Goal: Information Seeking & Learning: Understand process/instructions

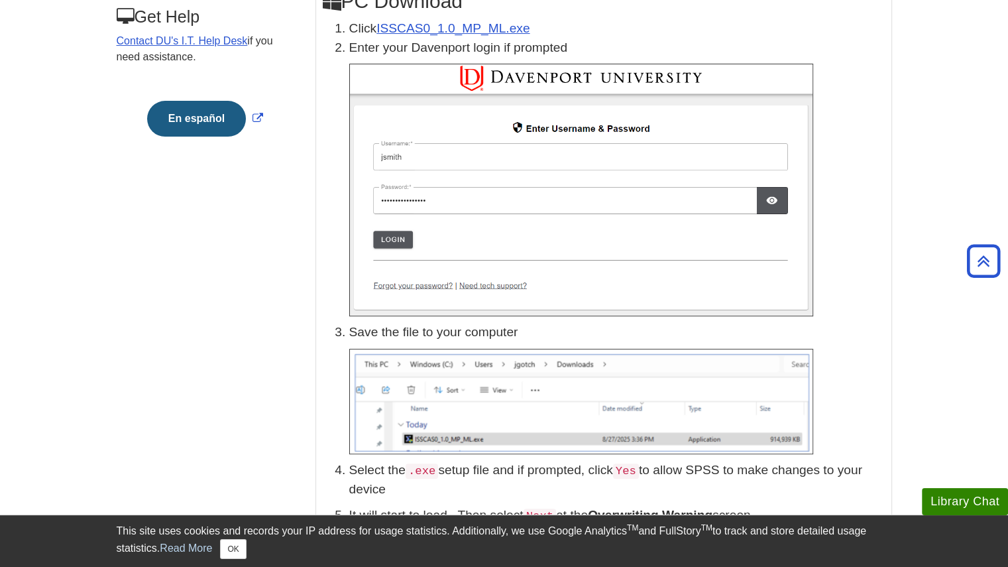
scroll to position [34, 0]
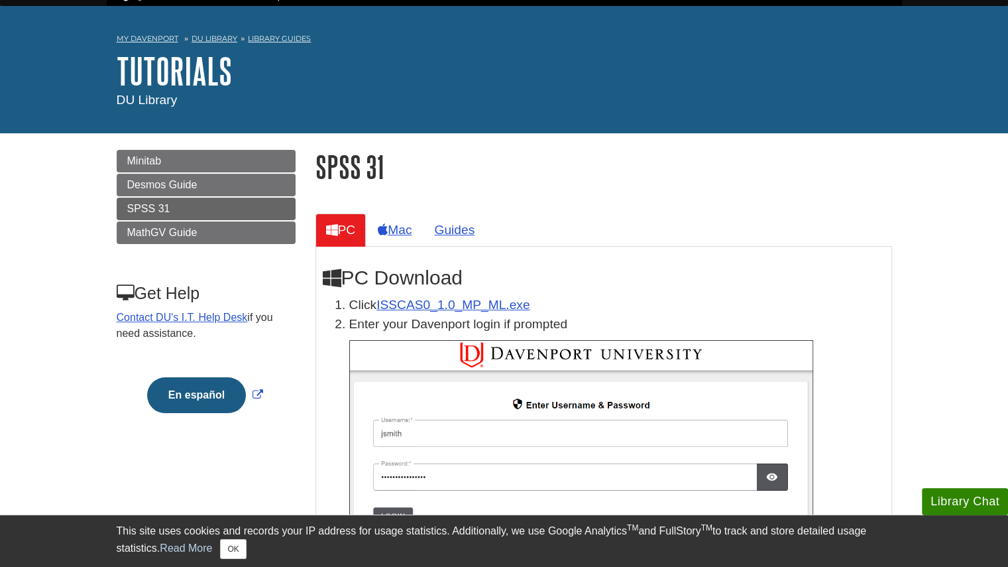
drag, startPoint x: 461, startPoint y: 230, endPoint x: 487, endPoint y: 186, distance: 51.2
click at [451, 229] on link "Guides" at bounding box center [455, 229] width 62 height 32
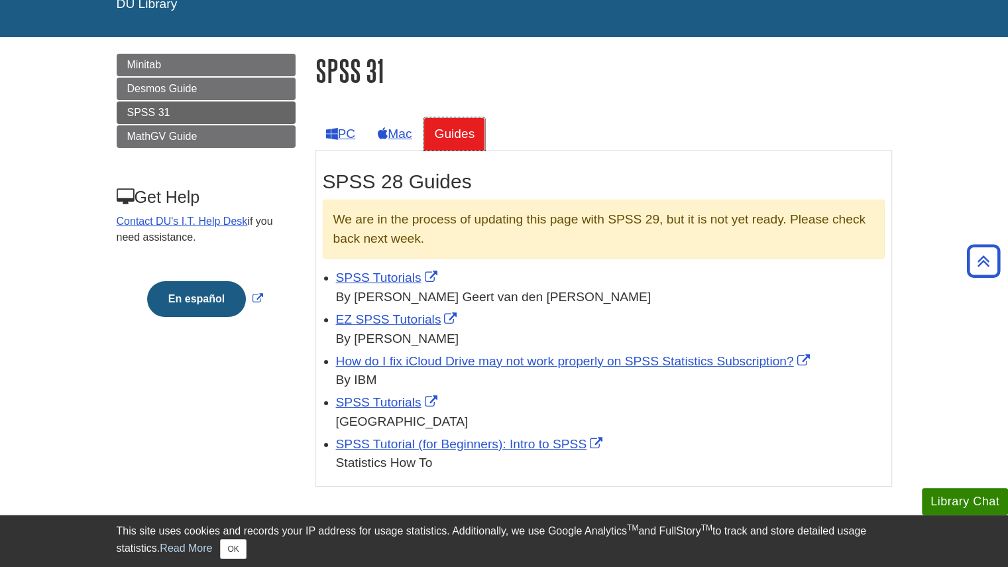
scroll to position [129, 0]
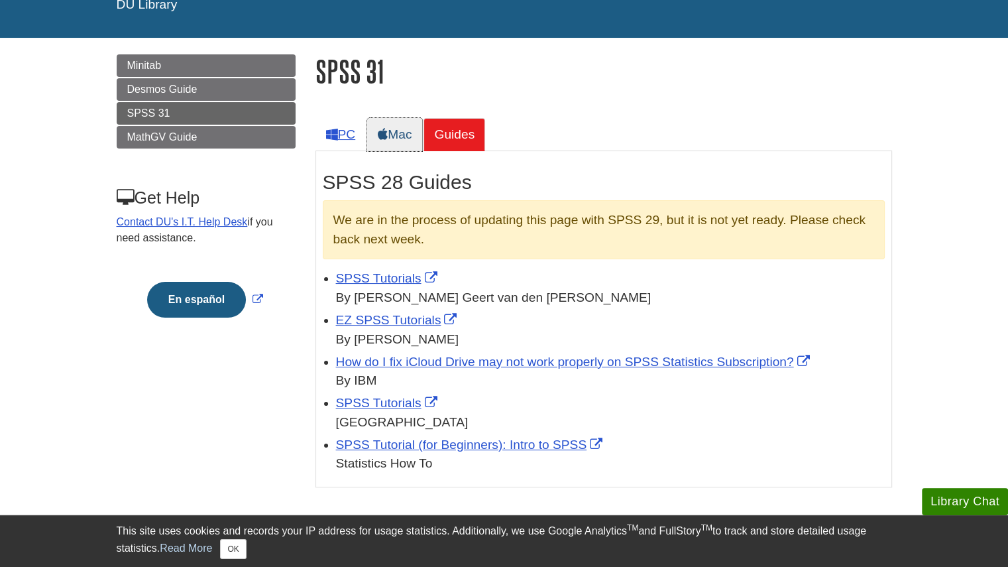
click at [407, 137] on link "Mac" at bounding box center [394, 134] width 55 height 32
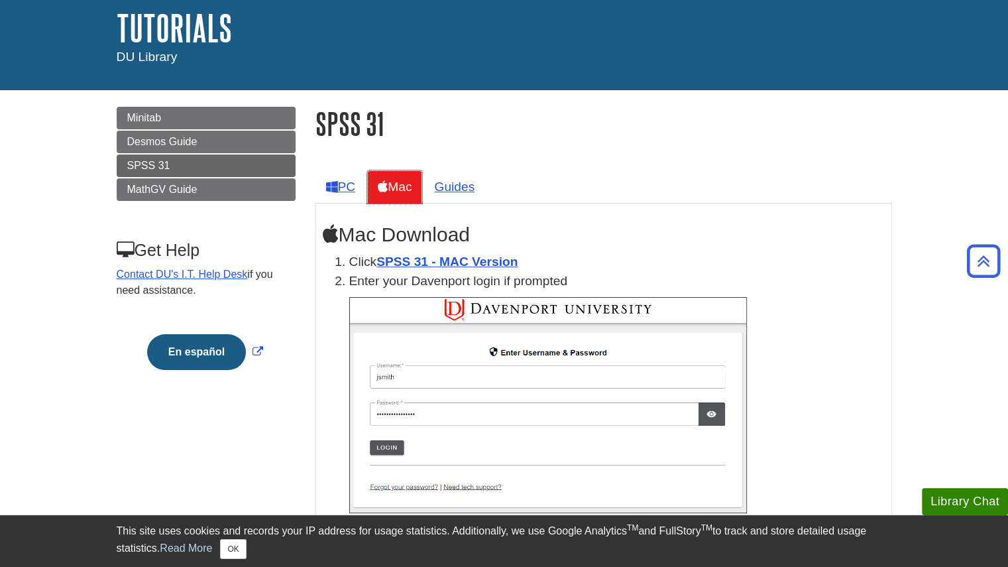
scroll to position [0, 0]
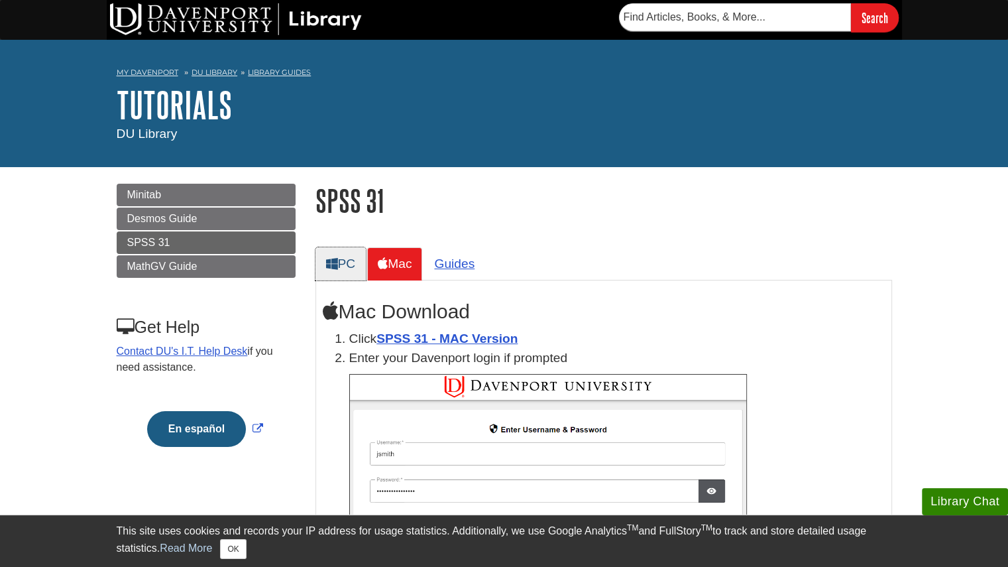
click at [340, 256] on link "PC" at bounding box center [341, 263] width 51 height 32
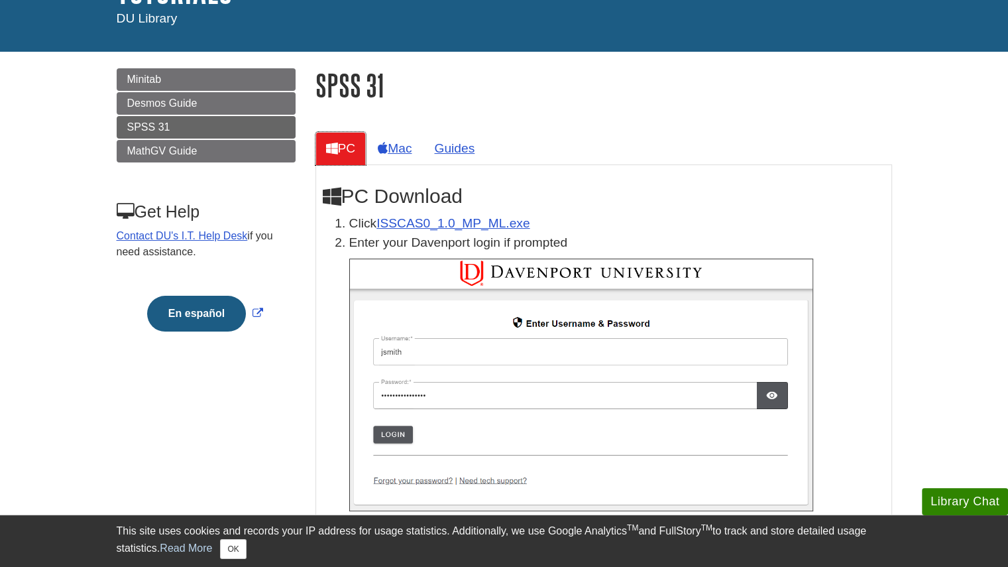
scroll to position [122, 0]
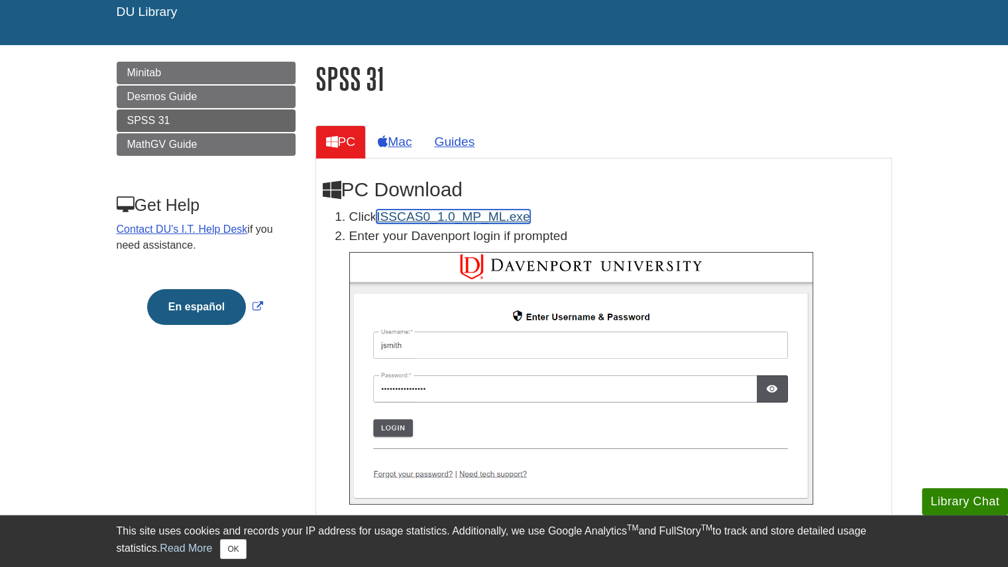
click at [484, 212] on link "ISSCAS0_1.0_MP_ML.exe" at bounding box center [453, 216] width 153 height 14
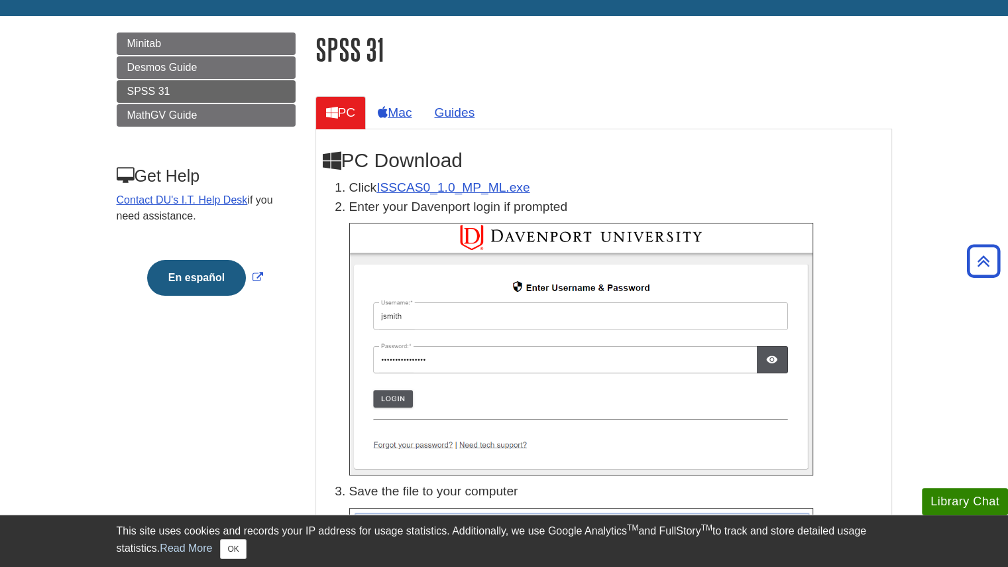
scroll to position [150, 0]
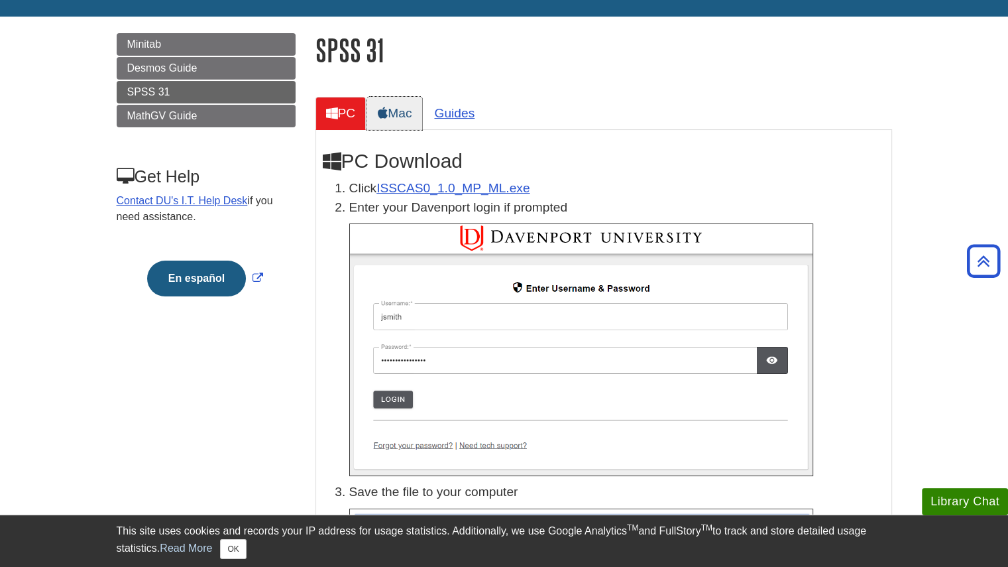
click at [392, 113] on link "Mac" at bounding box center [394, 113] width 55 height 32
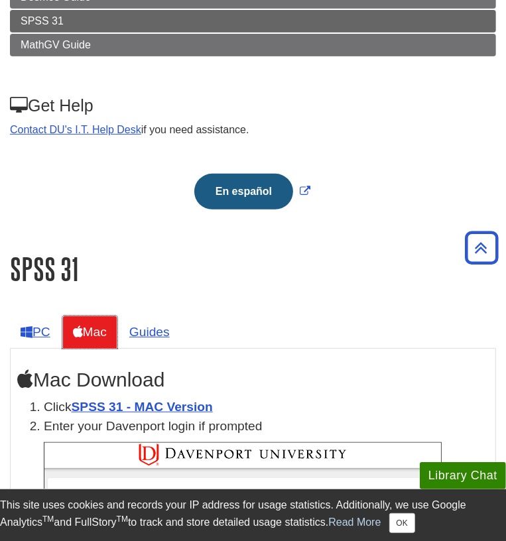
scroll to position [0, 0]
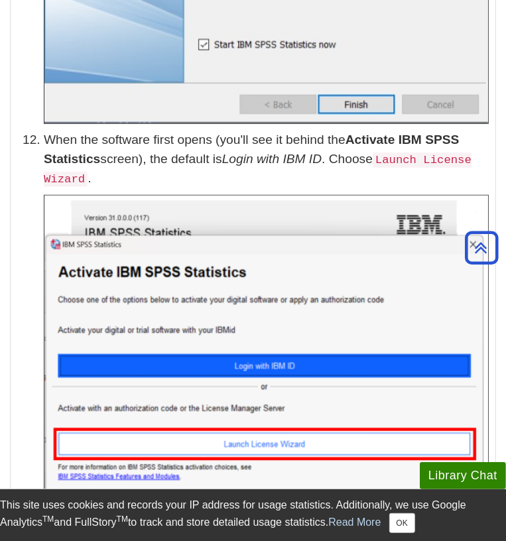
scroll to position [2919, 0]
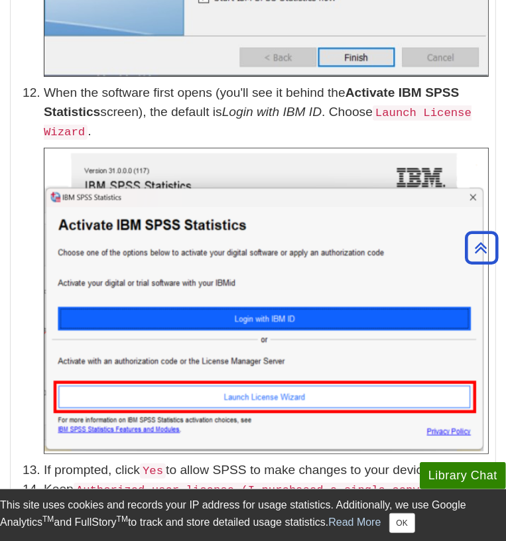
click at [451, 103] on li "When the software first opens (you'll see it behind the Activate IBM SPSS Stati…" at bounding box center [266, 269] width 445 height 371
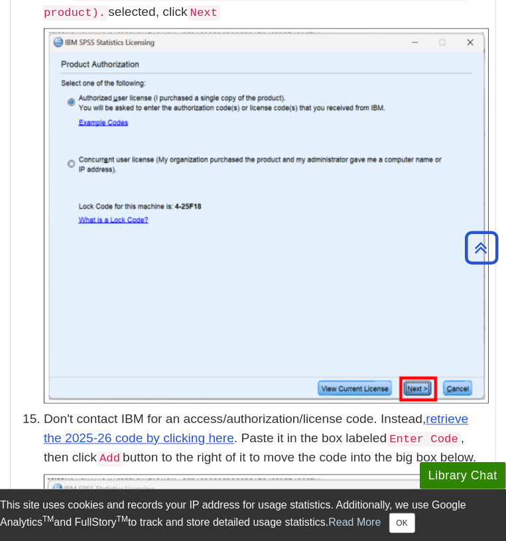
scroll to position [3415, 0]
click at [377, 125] on img at bounding box center [266, 216] width 445 height 375
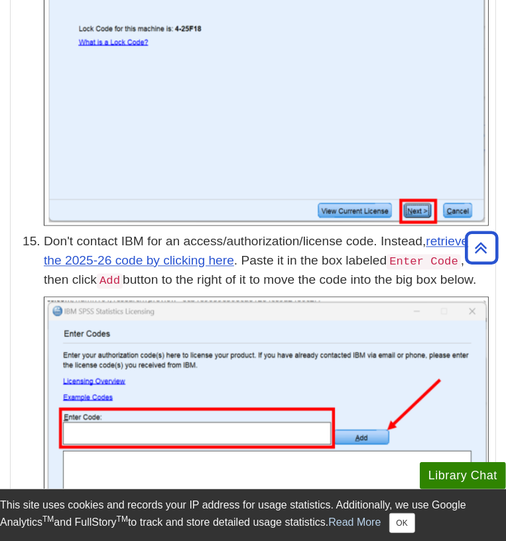
scroll to position [3671, 0]
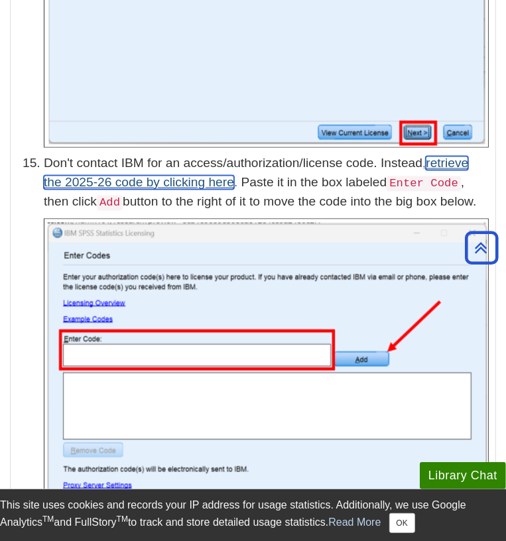
click at [153, 156] on link "retrieve the 2025-26 code by clicking here" at bounding box center [256, 172] width 424 height 33
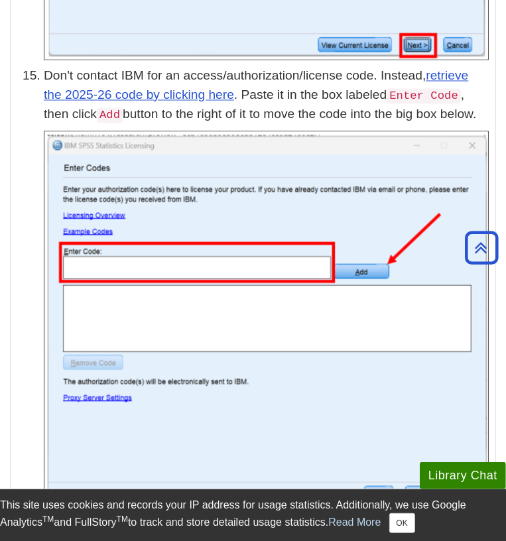
scroll to position [3786, 0]
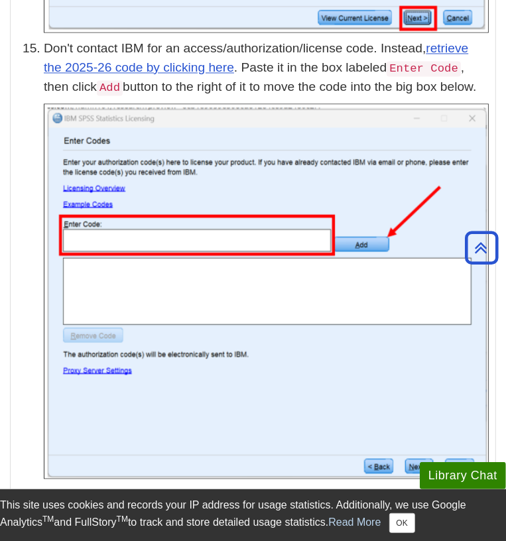
click at [349, 145] on img at bounding box center [266, 291] width 445 height 375
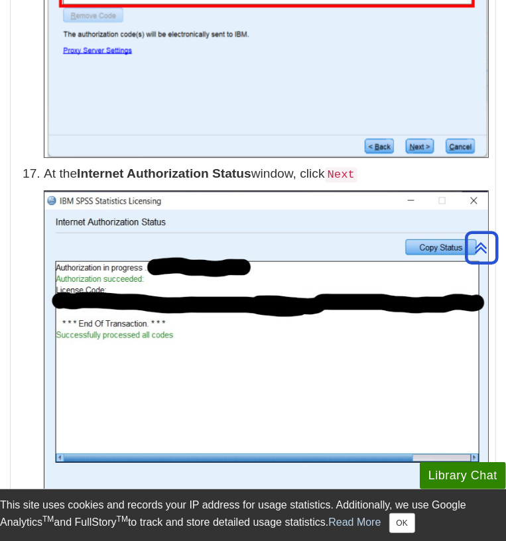
scroll to position [4532, 0]
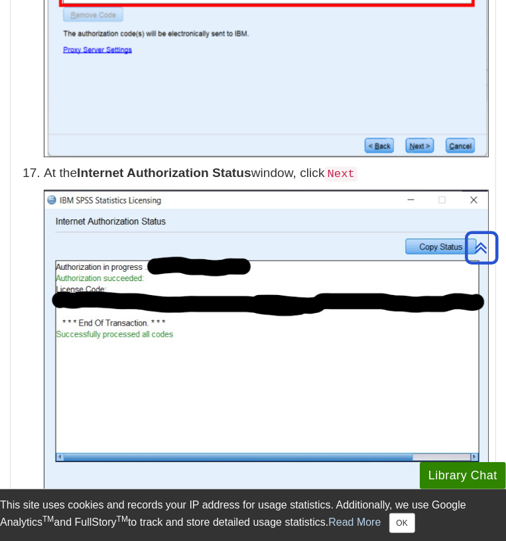
click at [342, 190] on img at bounding box center [266, 358] width 445 height 337
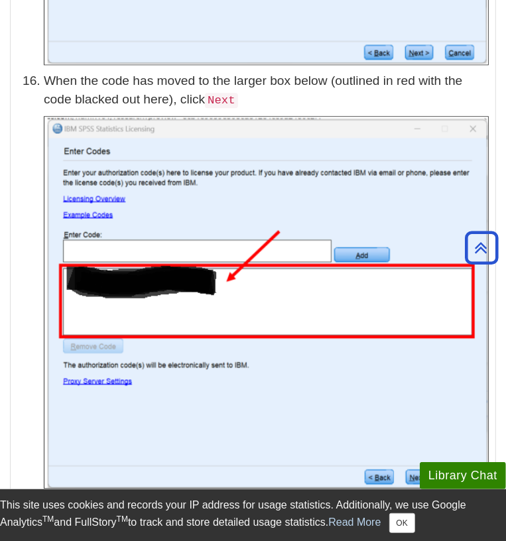
scroll to position [4182, 0]
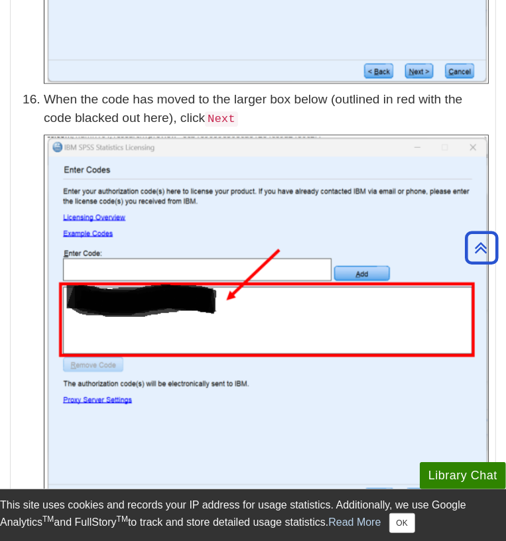
click at [337, 219] on img at bounding box center [266, 321] width 445 height 373
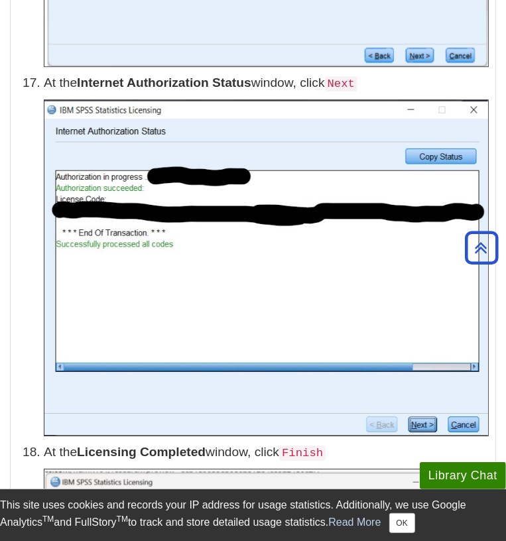
scroll to position [4625, 0]
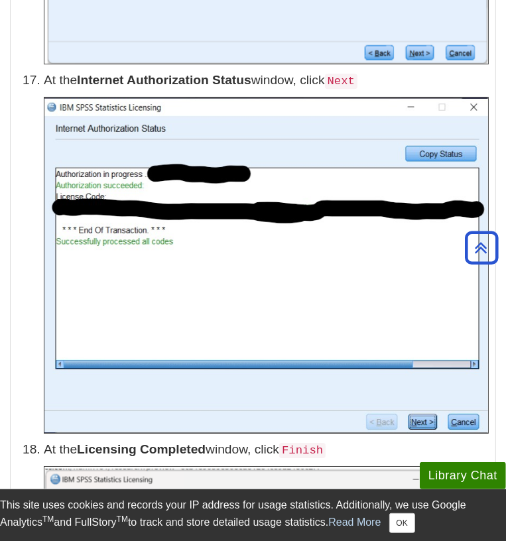
click at [334, 282] on img at bounding box center [266, 265] width 445 height 337
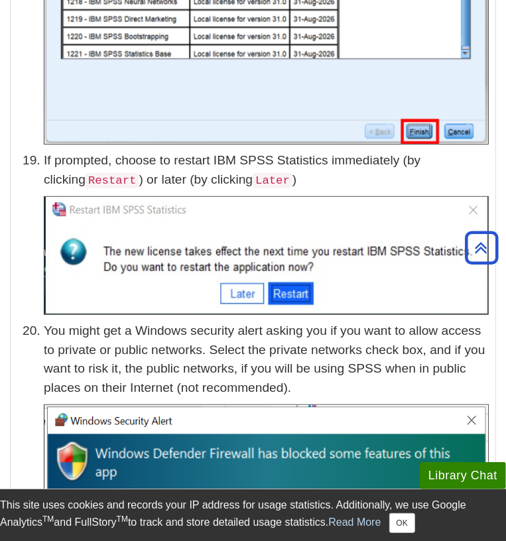
scroll to position [5324, 0]
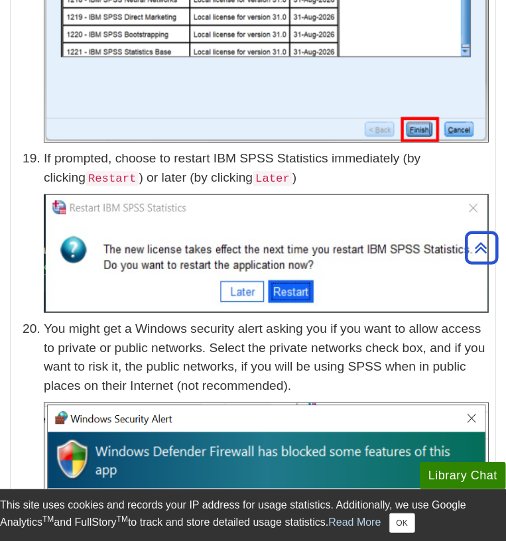
click at [381, 149] on p "If prompted, choose to restart IBM SPSS Statistics immediately (by clicking Res…" at bounding box center [266, 168] width 445 height 38
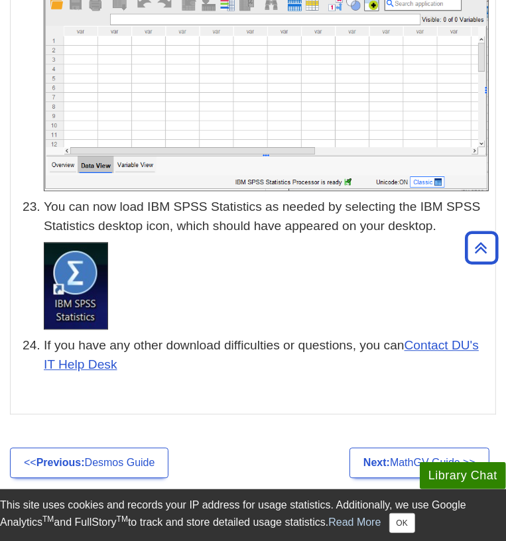
scroll to position [6645, 0]
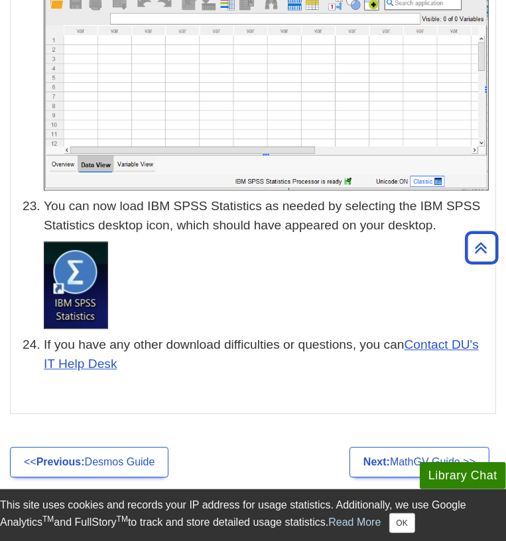
click at [425, 241] on p at bounding box center [266, 285] width 445 height 88
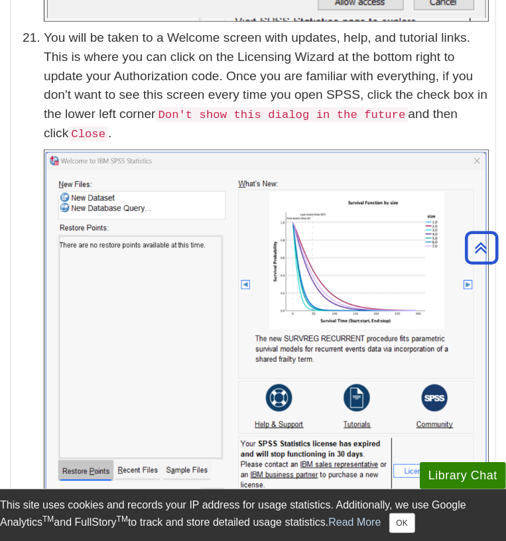
scroll to position [6041, 0]
click at [414, 173] on img at bounding box center [266, 343] width 445 height 386
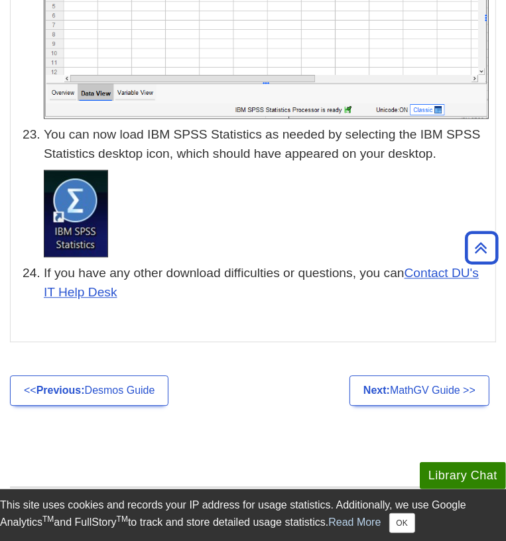
scroll to position [6719, 0]
